Goal: Task Accomplishment & Management: Manage account settings

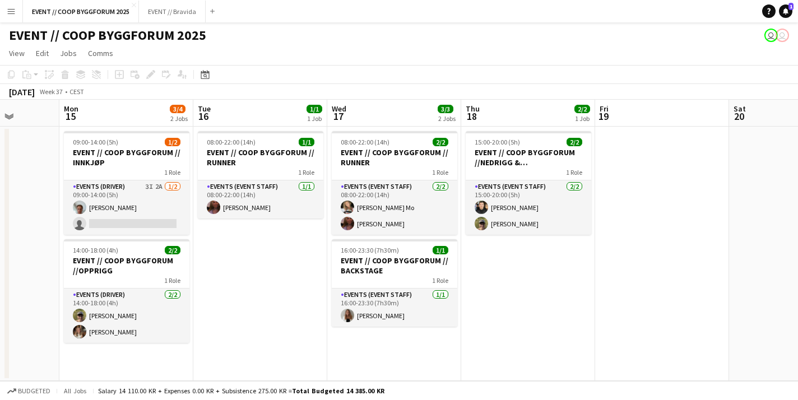
scroll to position [0, 312]
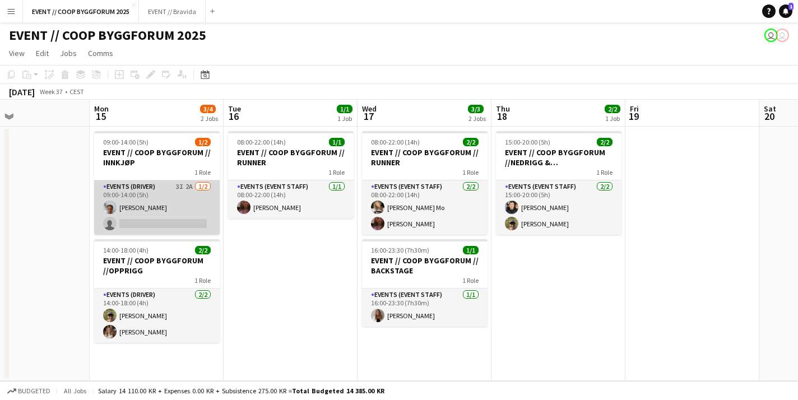
click at [169, 219] on app-card-role "Events (Driver) 3I 2A 1/2 09:00-14:00 (5h) Andreas Kjeldsberg single-neutral-ac…" at bounding box center [157, 207] width 126 height 54
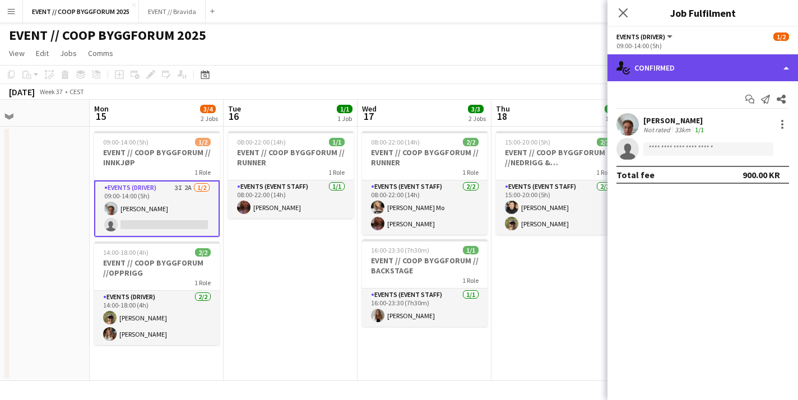
click at [669, 72] on div "single-neutral-actions-check-2 Confirmed" at bounding box center [703, 67] width 191 height 27
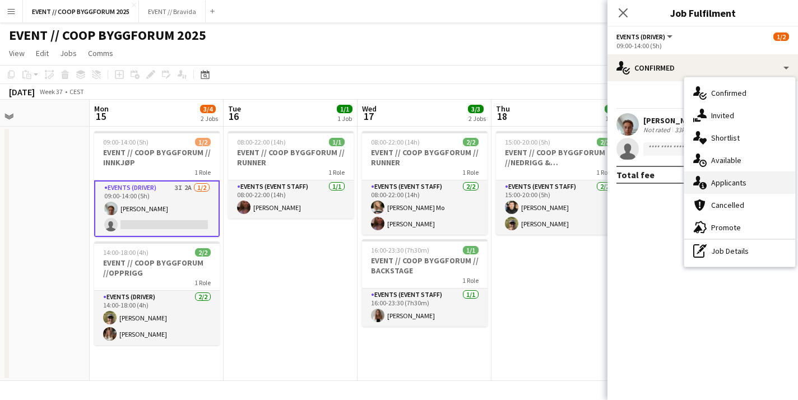
click at [725, 188] on span "Applicants" at bounding box center [728, 183] width 35 height 10
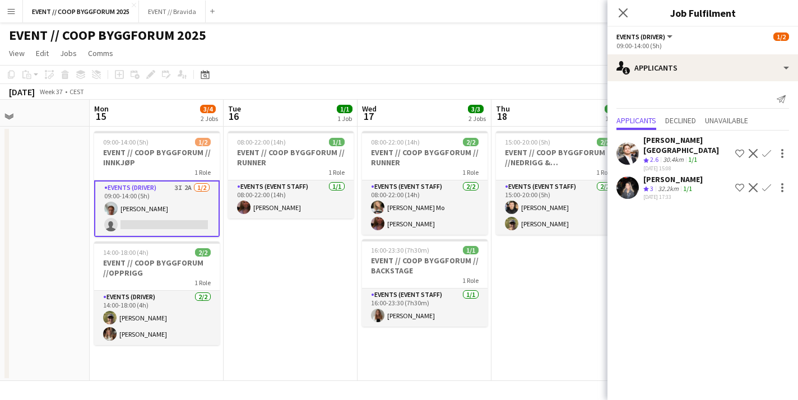
click at [626, 183] on app-user-avatar at bounding box center [628, 188] width 22 height 22
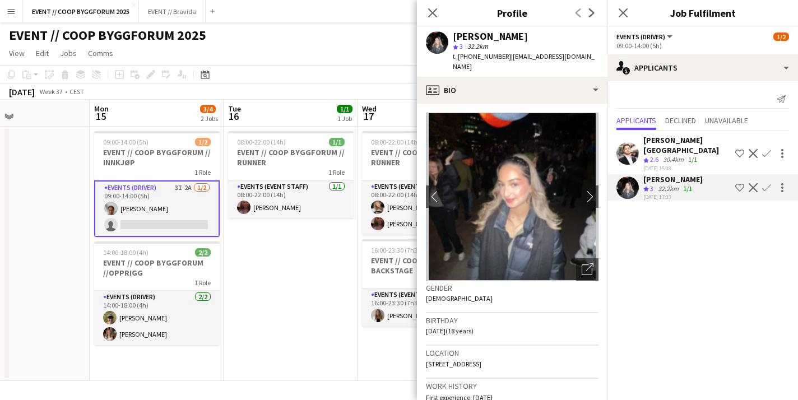
click at [434, 20] on div "Close pop-in" at bounding box center [432, 13] width 31 height 26
click at [432, 12] on icon at bounding box center [432, 12] width 11 height 11
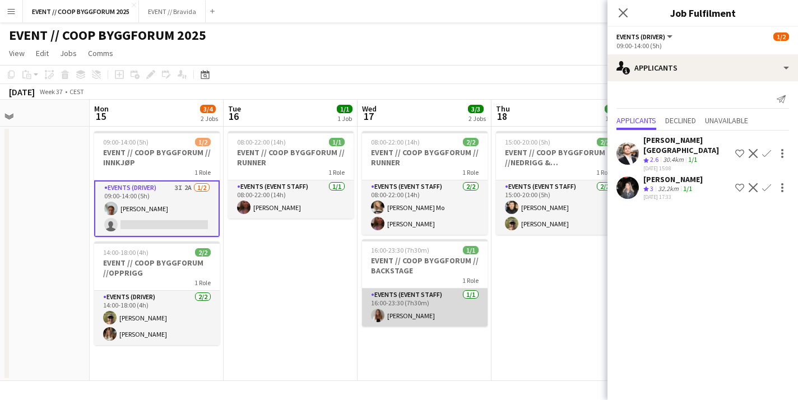
click at [406, 314] on app-card-role "Events (Event Staff) 1/1 16:00-23:30 (7h30m) Lina Mizrahi Olsen" at bounding box center [425, 308] width 126 height 38
